Goal: Transaction & Acquisition: Subscribe to service/newsletter

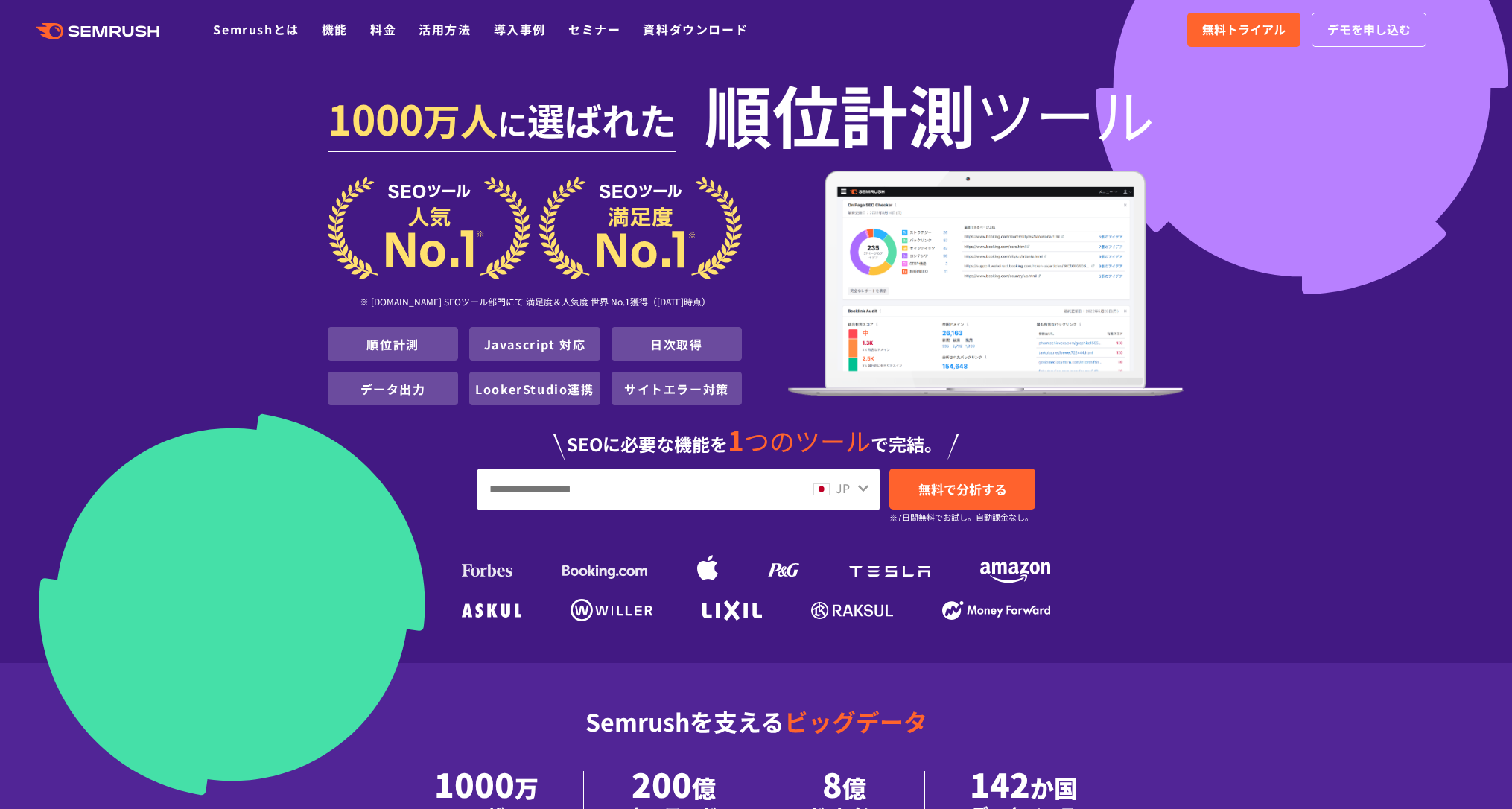
drag, startPoint x: 1174, startPoint y: 309, endPoint x: 1220, endPoint y: 320, distance: 47.3
click at [1174, 309] on img at bounding box center [986, 283] width 396 height 225
click at [1228, 320] on section "[DATE] 万人 に 選ばれた 順位計測 ツール ※ [DOMAIN_NAME] SEOツール部門にて 満足度＆人気度 世界 No.1獲得（[DATE]時点…" at bounding box center [756, 331] width 1512 height 663
click at [1228, 322] on section "[DATE] 万人 に 選ばれた 順位計測 ツール ※ [DOMAIN_NAME] SEOツール部門にて 満足度＆人気度 世界 No.1獲得（[DATE]時点…" at bounding box center [756, 331] width 1512 height 663
click at [1219, 325] on section "[DATE] 万人 に 選ばれた 順位計測 ツール ※ [DOMAIN_NAME] SEOツール部門にて 満足度＆人気度 世界 No.1獲得（[DATE]時点…" at bounding box center [756, 331] width 1512 height 663
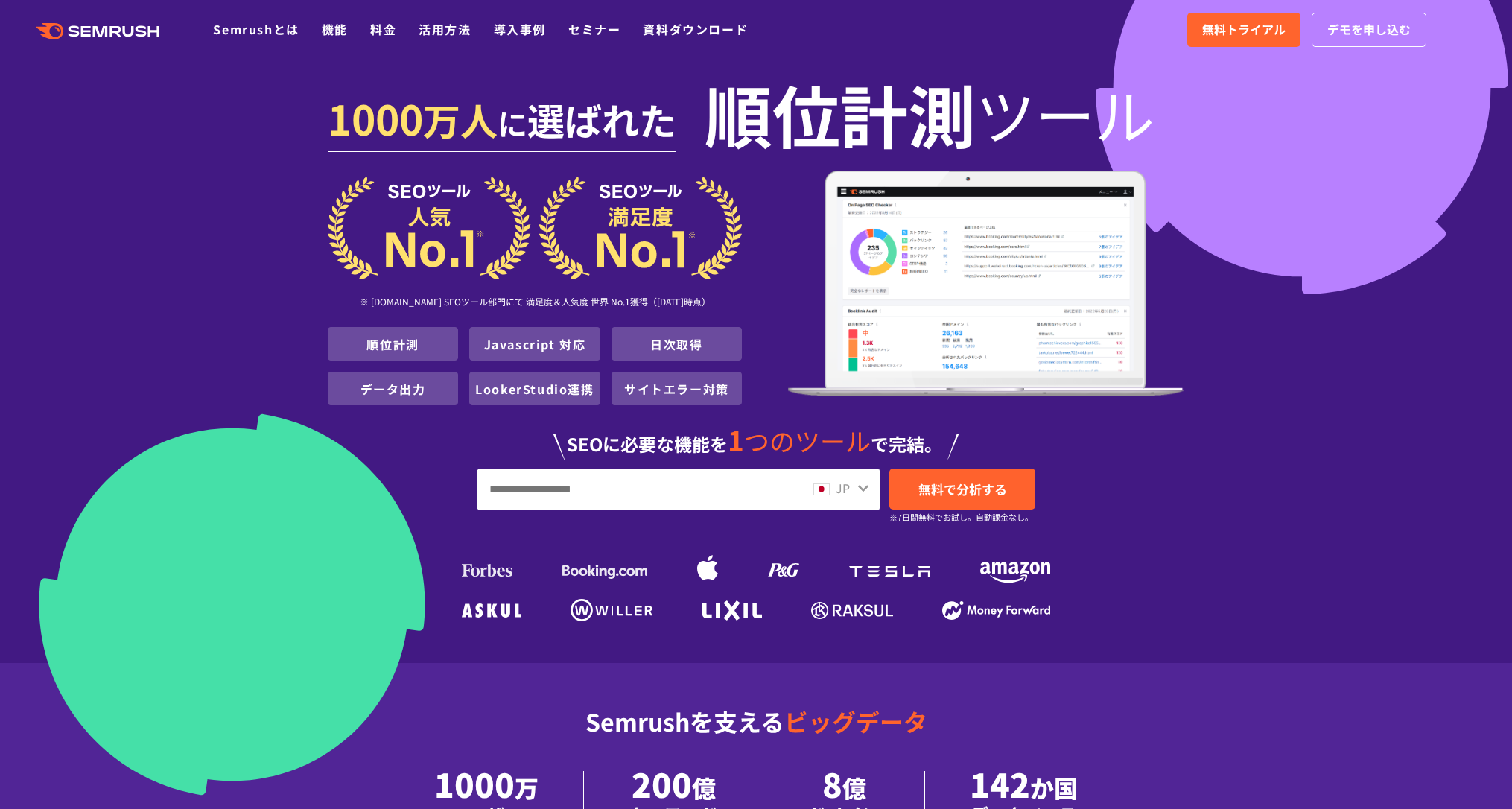
click at [1249, 320] on section "[DATE] 万人 に 選ばれた 順位計測 ツール ※ [DOMAIN_NAME] SEOツール部門にて 満足度＆人気度 世界 No.1獲得（[DATE]時点…" at bounding box center [756, 331] width 1512 height 663
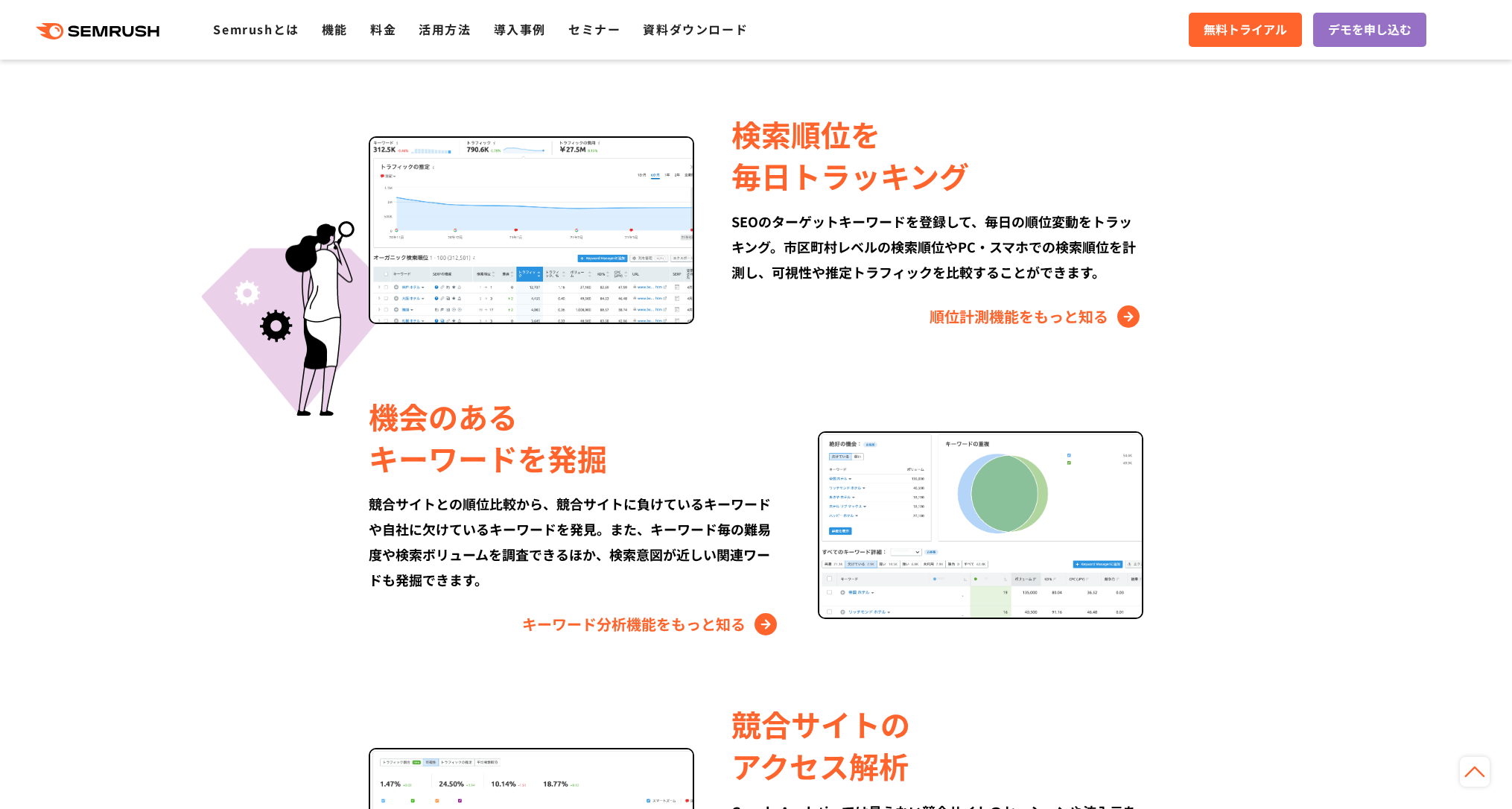
scroll to position [819, 0]
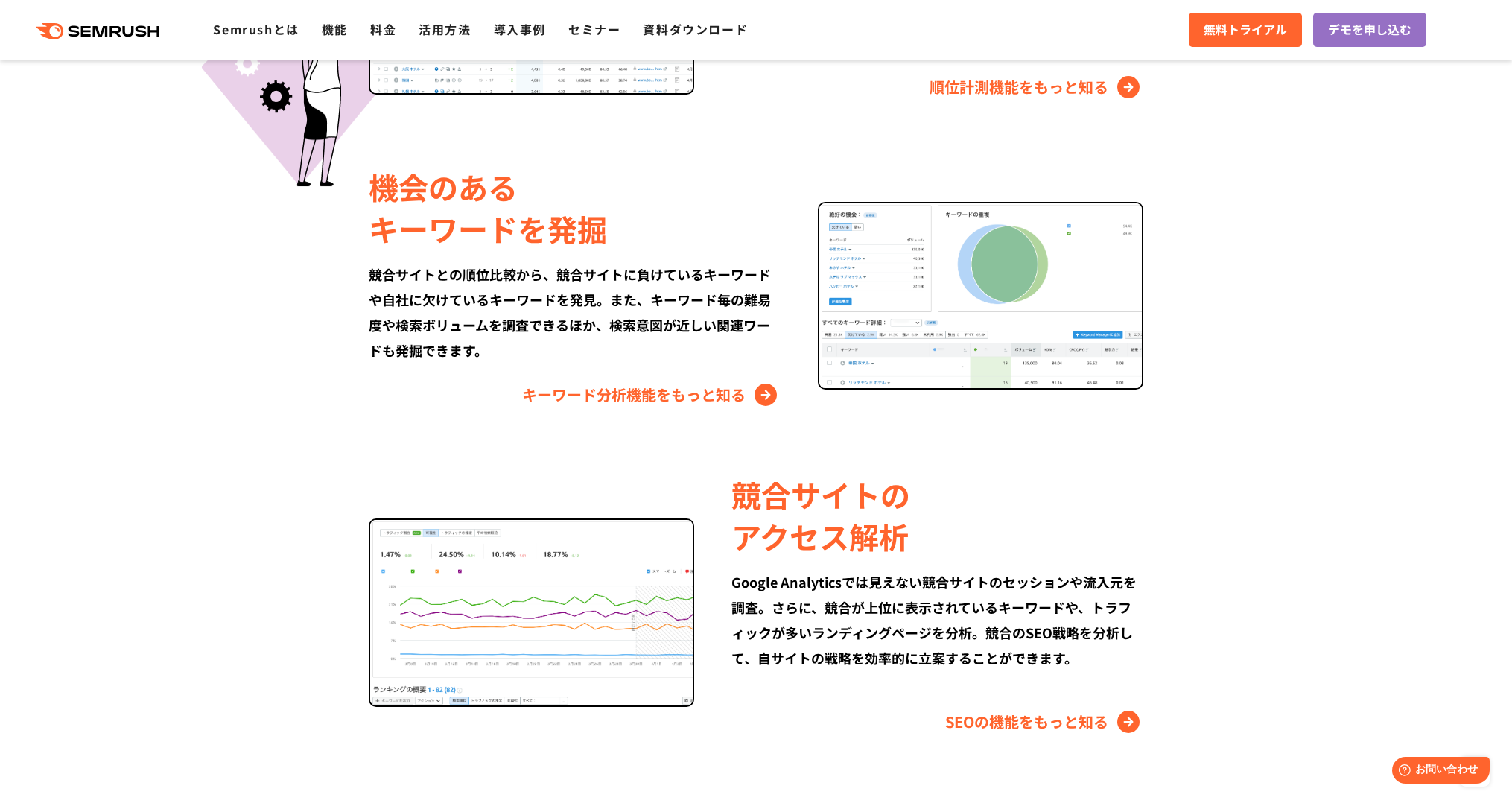
click at [1273, 312] on section "検索順位を 毎日トラッキング SEOのターゲットキーワードを登録して、毎日の順位変動をトラッキング。市区町村レベルの検索順位やPC・スマホでの検索順位を計測し…" at bounding box center [756, 635] width 1512 height 1503
click at [1294, 313] on section "検索順位を 毎日トラッキング SEOのターゲットキーワードを登録して、毎日の順位変動をトラッキング。市区町村レベルの検索順位やPC・スマホでの検索順位を計測し…" at bounding box center [756, 635] width 1512 height 1503
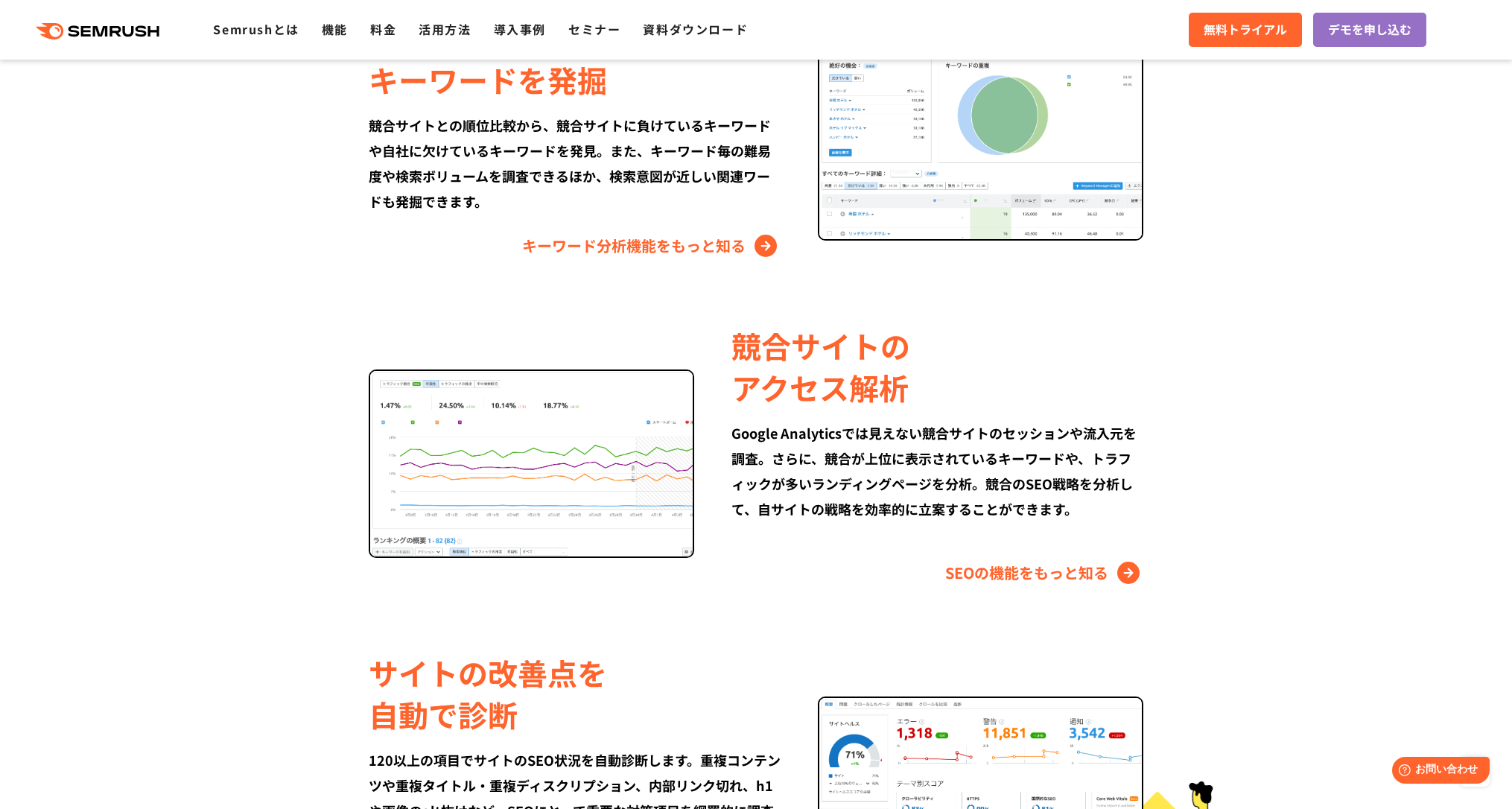
click at [1288, 313] on section "検索順位を 毎日トラッキング SEOのターゲットキーワードを登録して、毎日の順位変動をトラッキング。市区町村レベルの検索順位やPC・スマホでの検索順位を計測し…" at bounding box center [756, 486] width 1512 height 1503
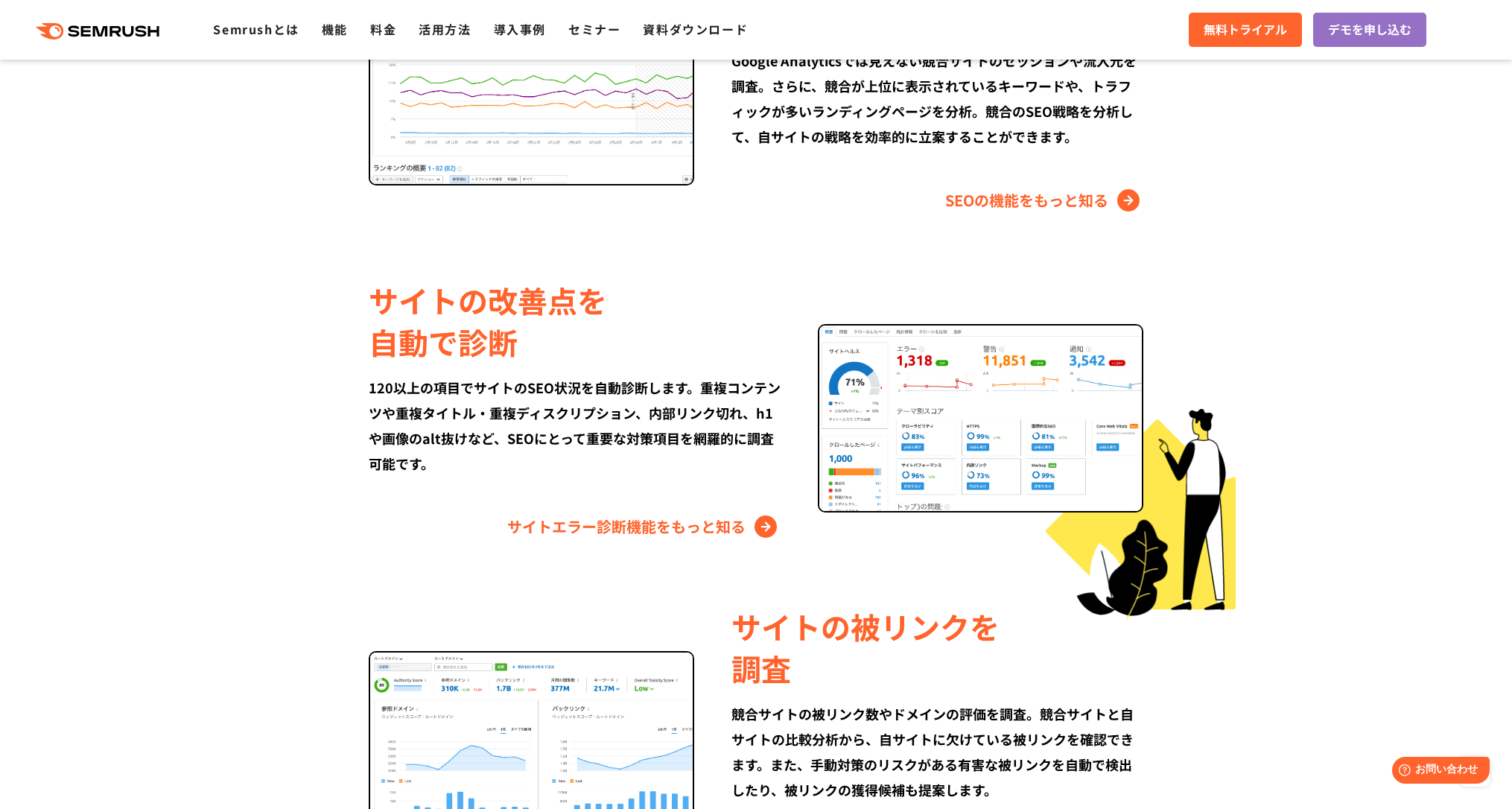
click at [1288, 313] on section "検索順位を 毎日トラッキング SEOのターゲットキーワードを登録して、毎日の順位変動をトラッキング。市区町村レベルの検索順位やPC・スマホでの検索順位を計測し…" at bounding box center [756, 114] width 1512 height 1503
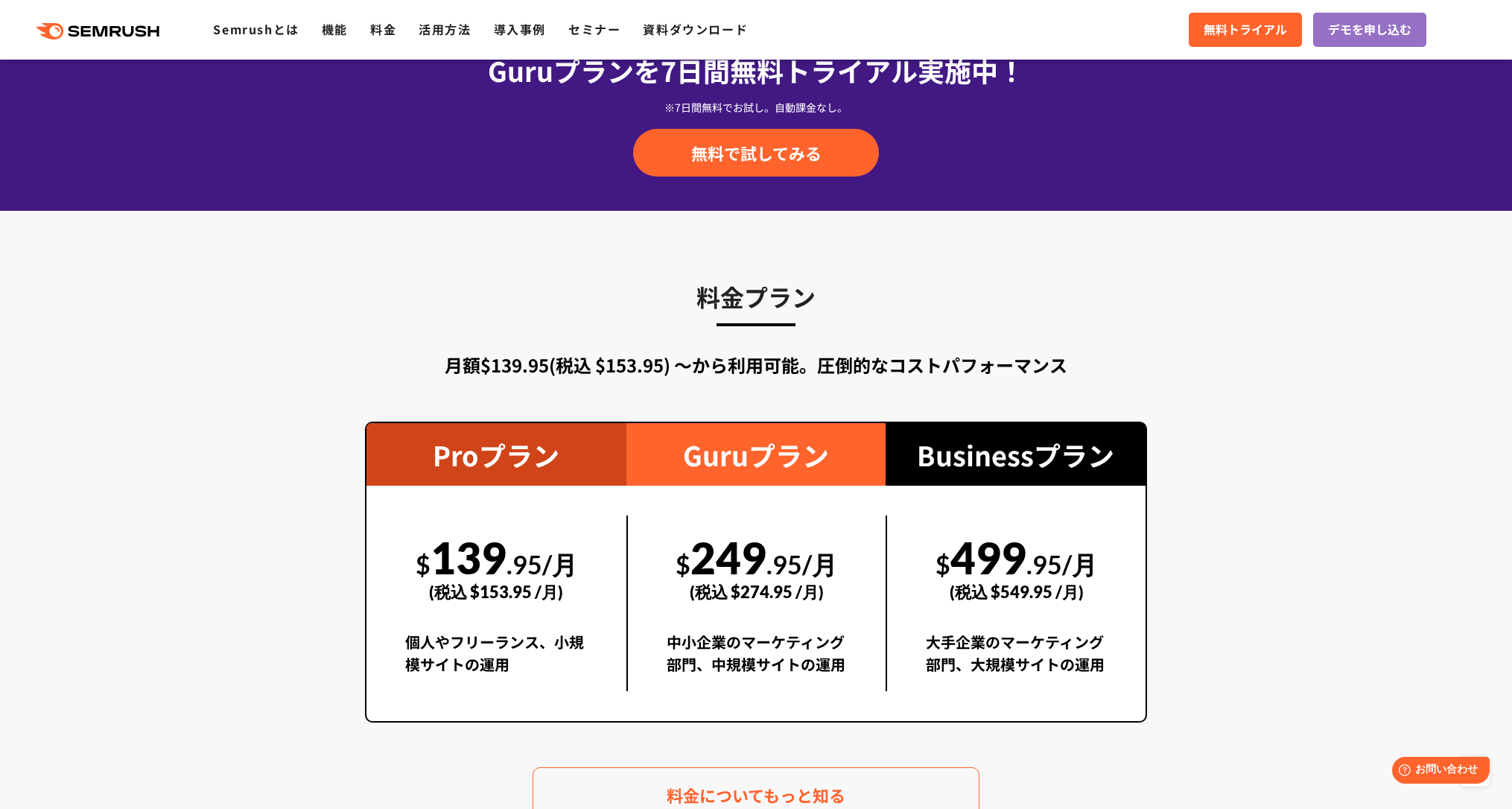
scroll to position [2615, 0]
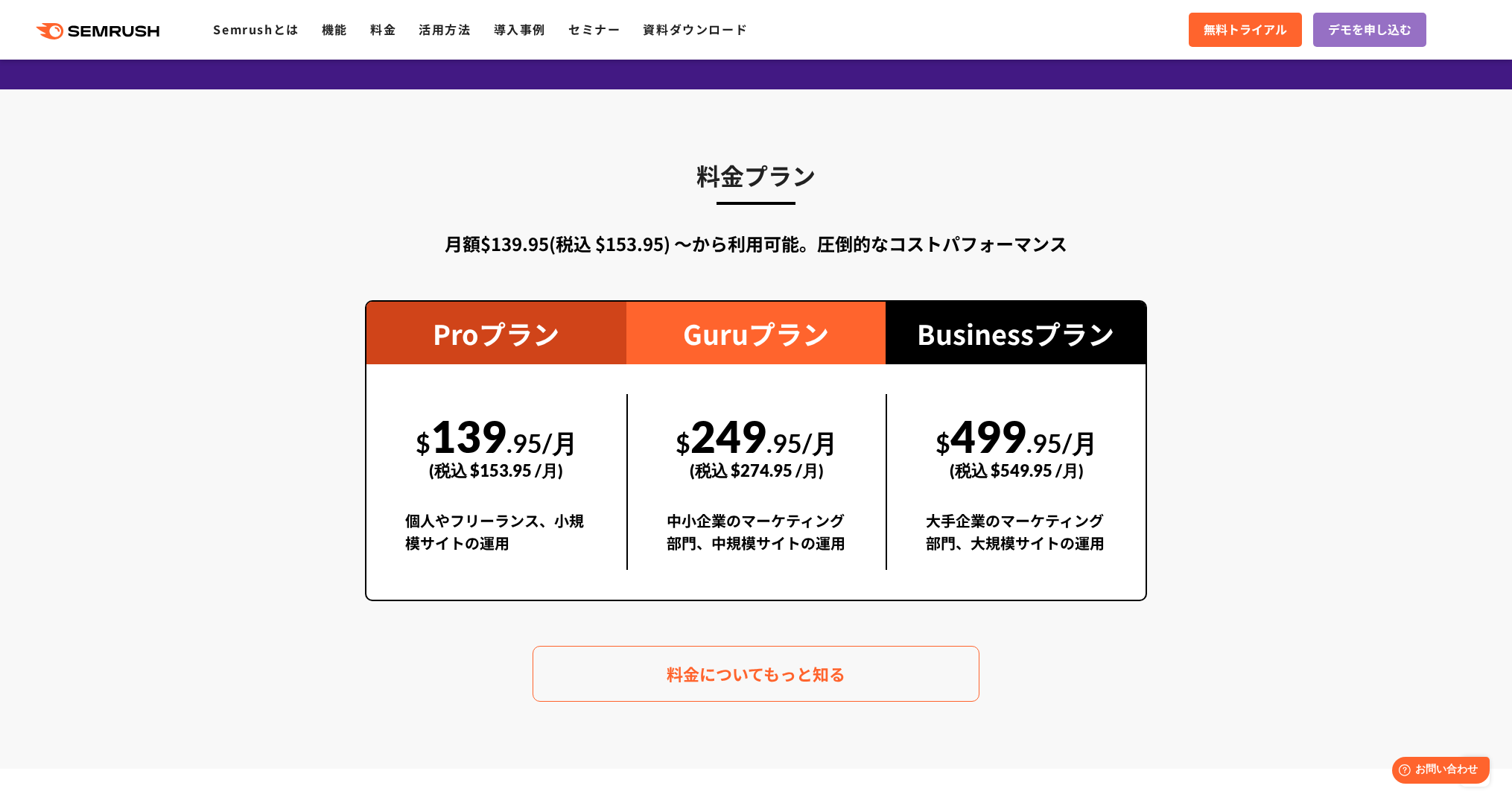
click at [1405, 431] on section "料金プラン 月額$139.95(税込 $153.95) 〜から利用可能。圧倒的なコストパフォーマンス Proプラン $ 139 .95/月 (税込 $153.…" at bounding box center [756, 428] width 1512 height 679
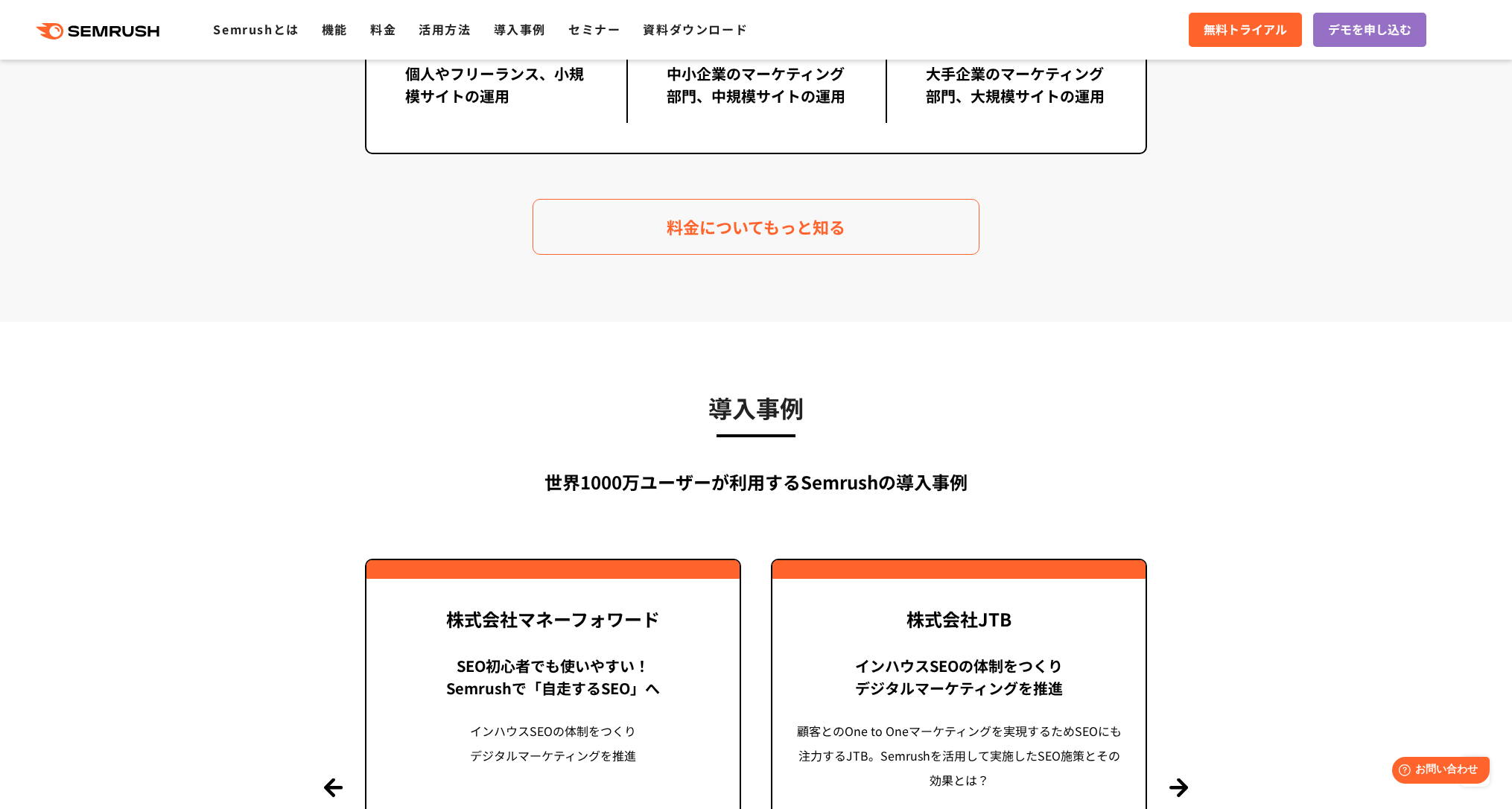
scroll to position [3286, 0]
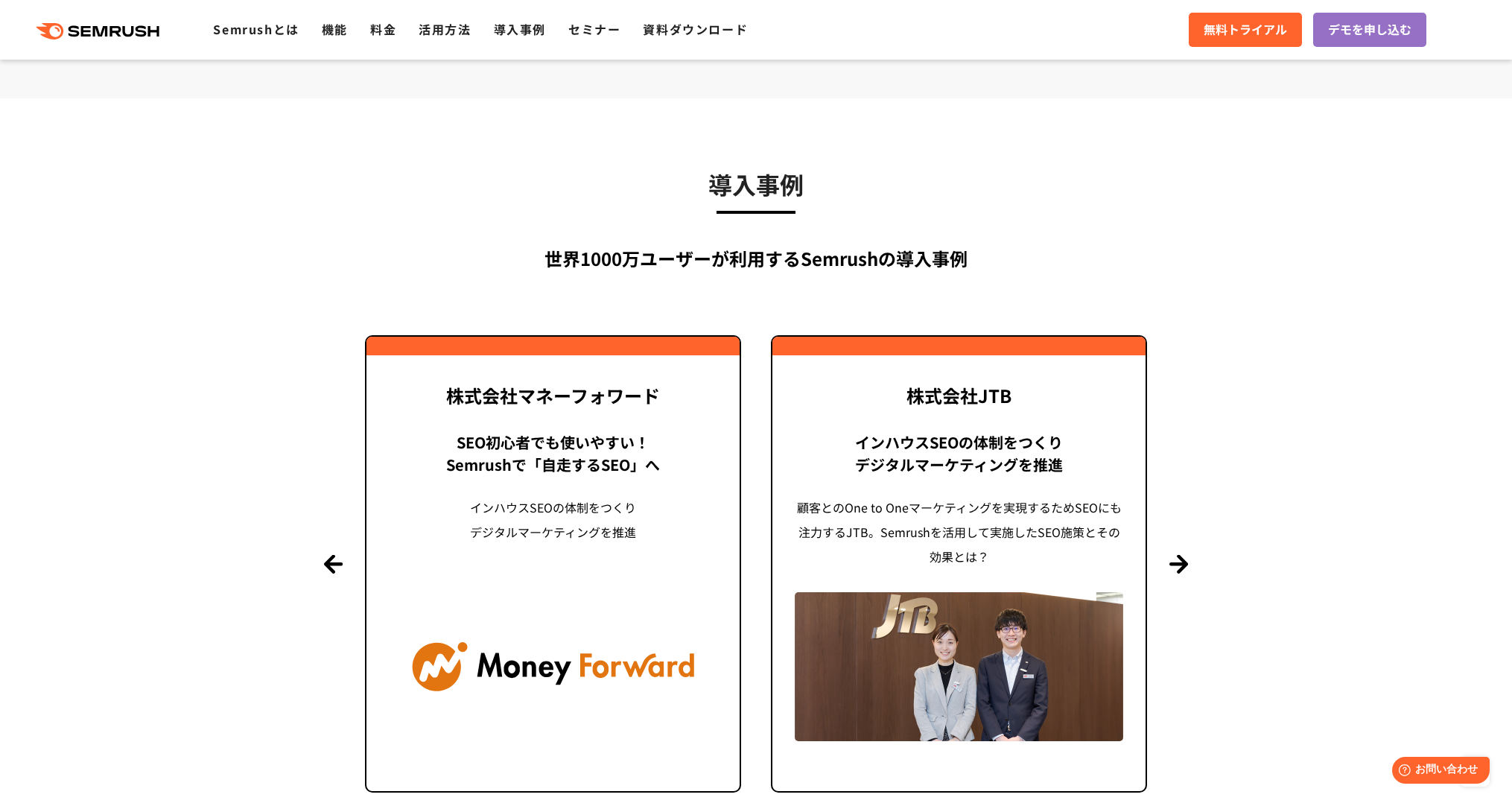
click at [1380, 435] on section "導入事例 世界[DATE]万ユーザーが利用する Semrushの導入事例 Previous 株式会社LIXIL 「テクニカルSEOの実践でサイトを健全に Si…" at bounding box center [756, 490] width 1512 height 783
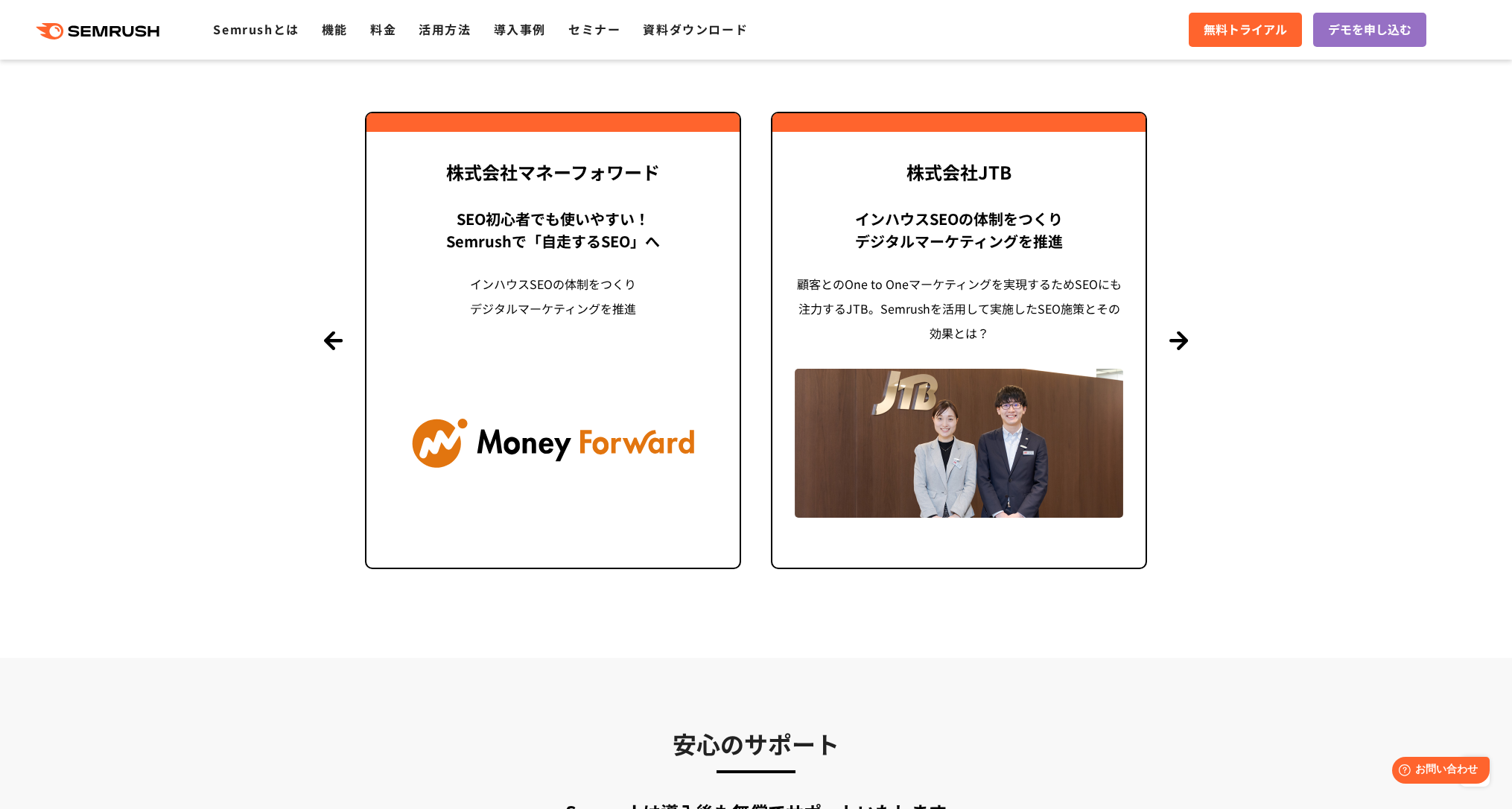
click at [1386, 435] on section "導入事例 世界[DATE]万ユーザーが利用する Semrushの導入事例 Previous 株式会社LIXIL 「テクニカルSEOの実践でサイトを健全に Si…" at bounding box center [756, 266] width 1512 height 783
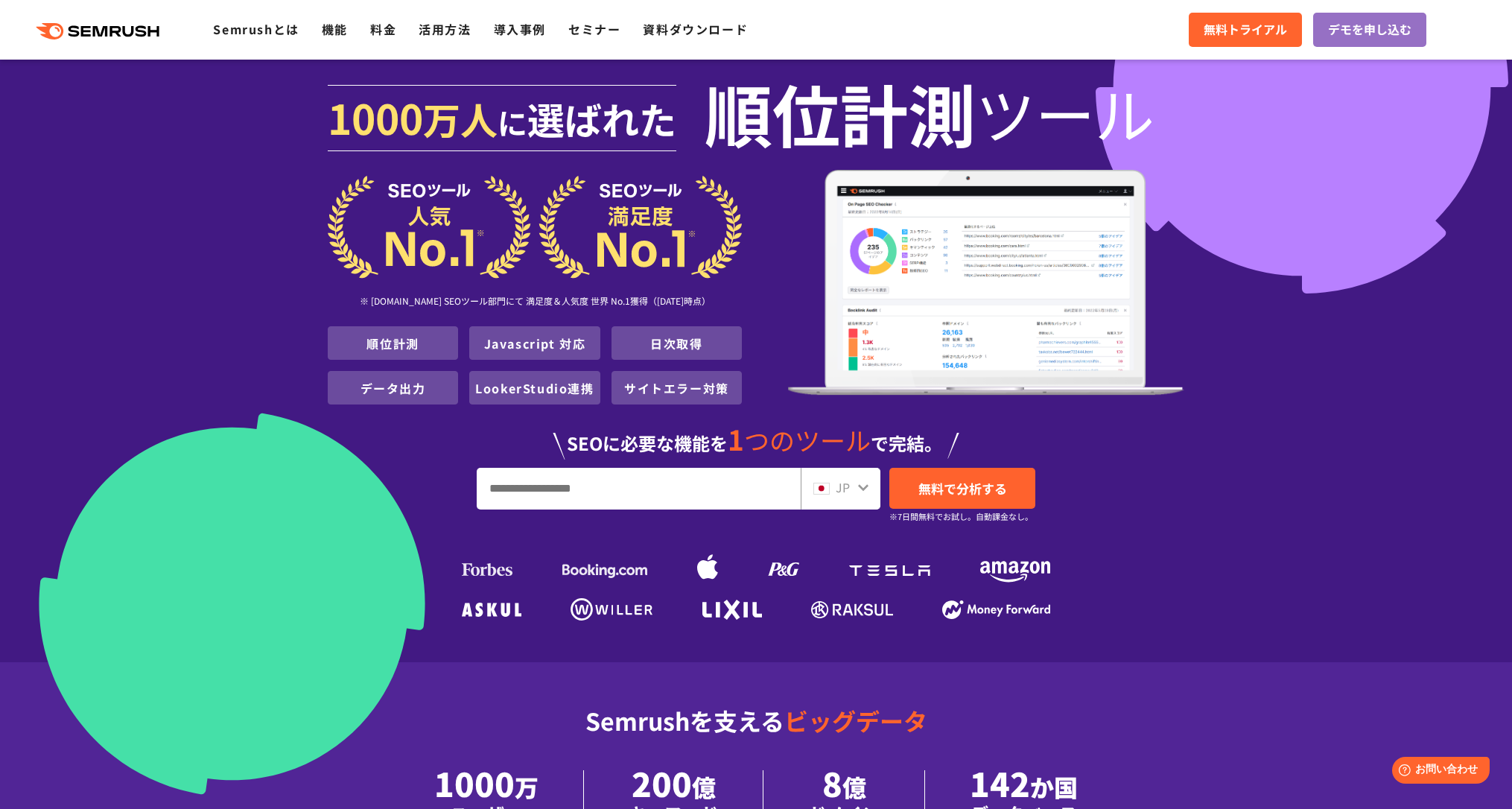
scroll to position [0, 0]
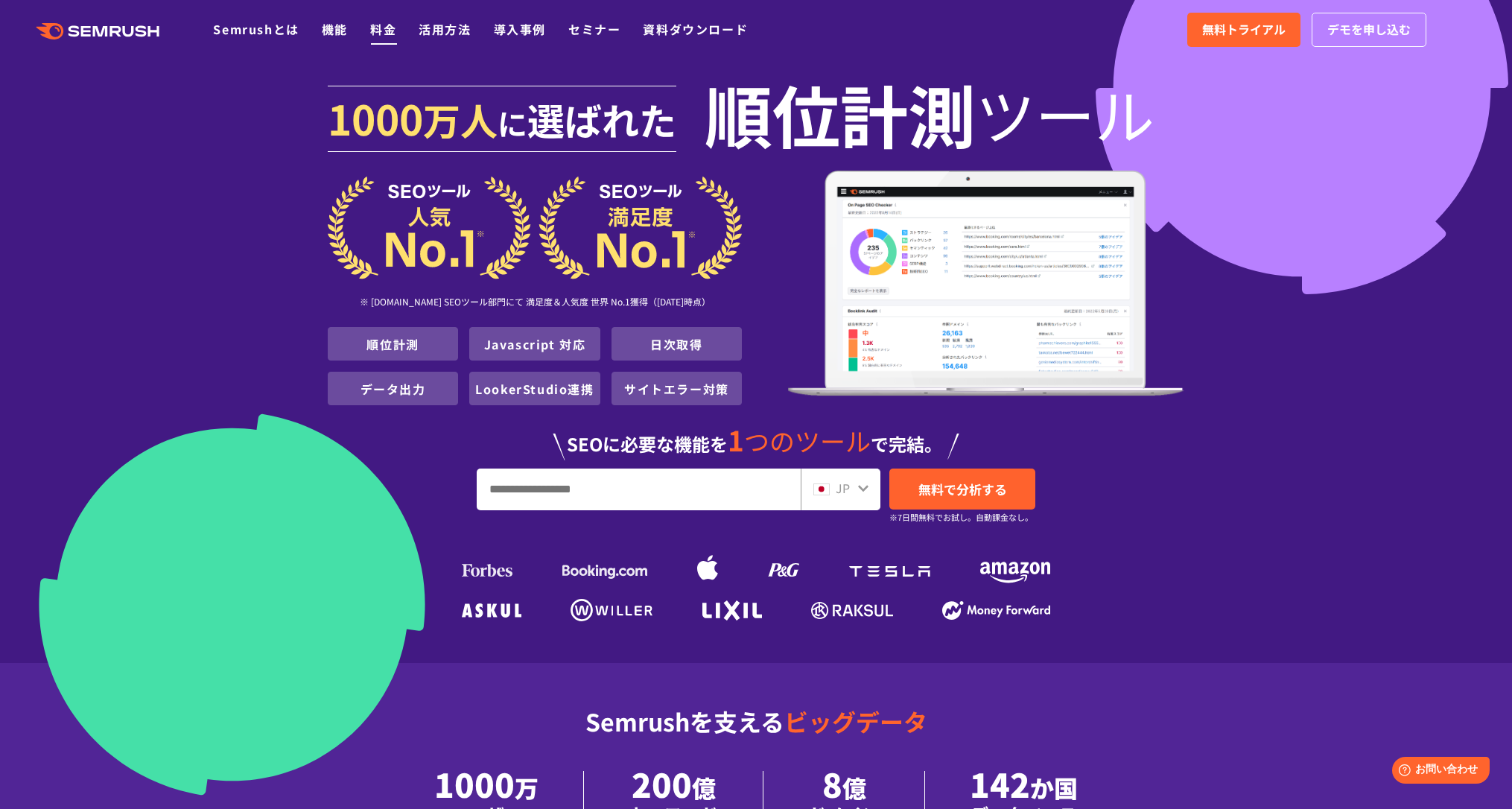
click at [382, 26] on link "料金" at bounding box center [383, 29] width 26 height 18
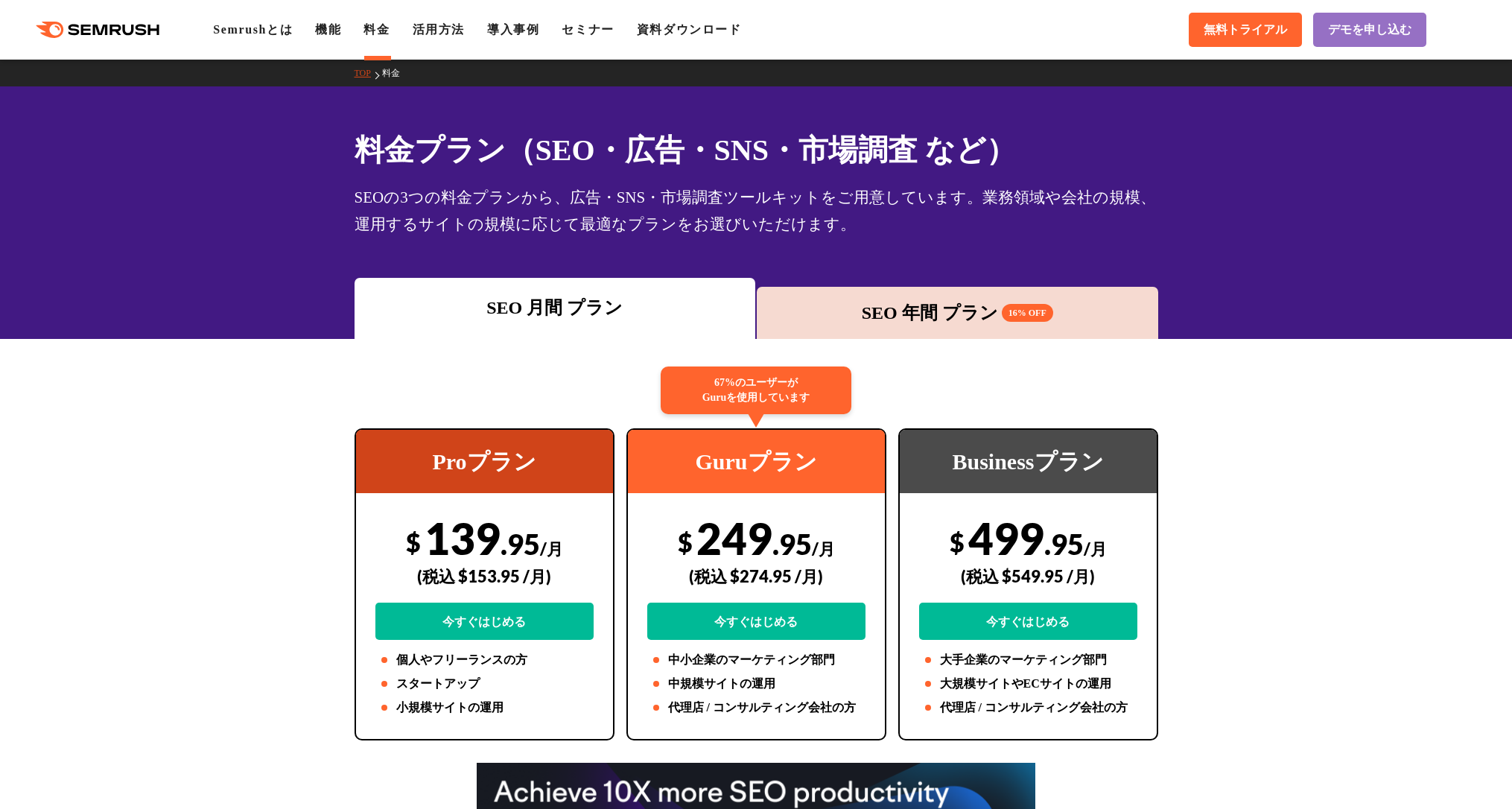
scroll to position [75, 0]
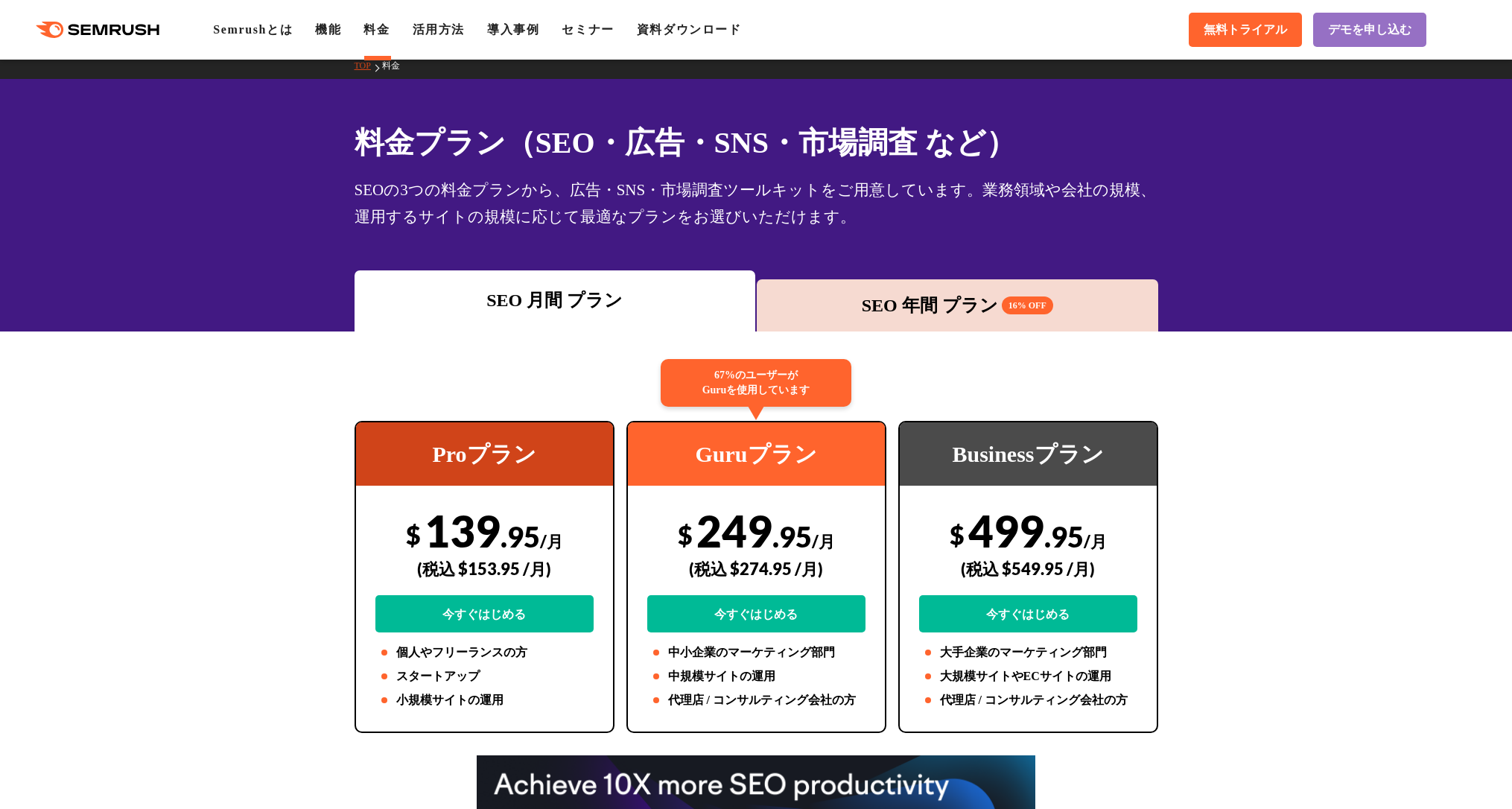
scroll to position [0, 0]
